Goal: Check status: Check status

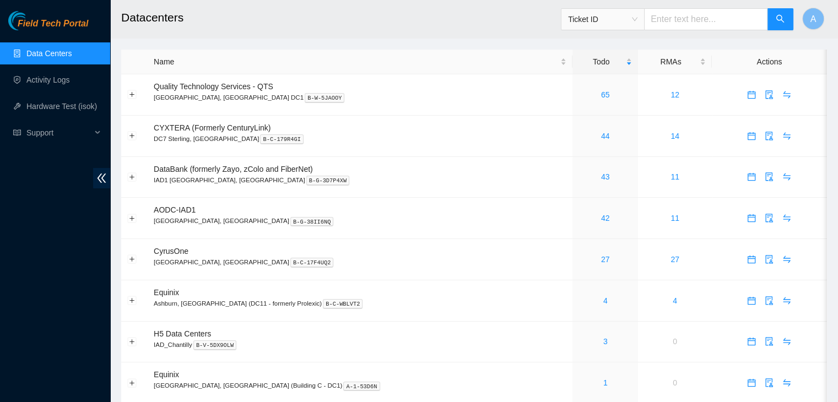
click at [699, 14] on input "text" at bounding box center [705, 19] width 123 height 22
paste input "B-W-12DLK18"
type input "B-W-12DLK18"
click at [791, 18] on button "button" at bounding box center [780, 19] width 26 height 22
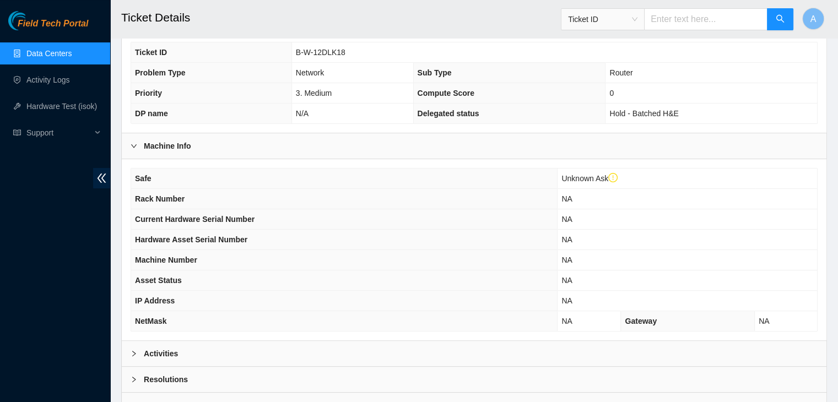
scroll to position [313, 0]
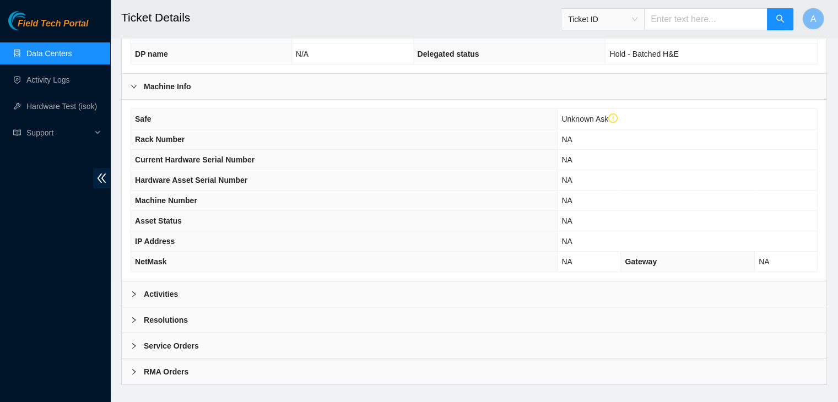
click at [394, 282] on div "Activities" at bounding box center [474, 294] width 705 height 25
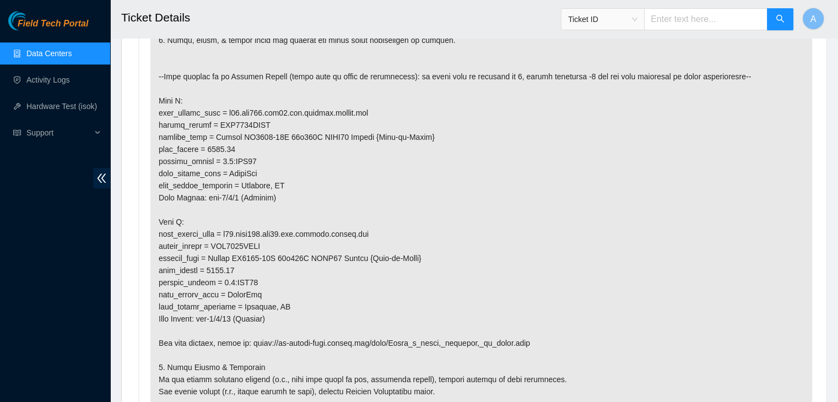
scroll to position [734, 0]
